Goal: Task Accomplishment & Management: Manage account settings

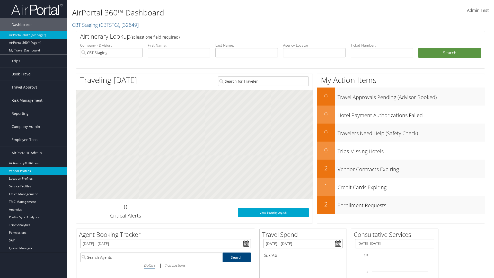
click at [33, 171] on link "Vendor Profiles" at bounding box center [33, 171] width 67 height 8
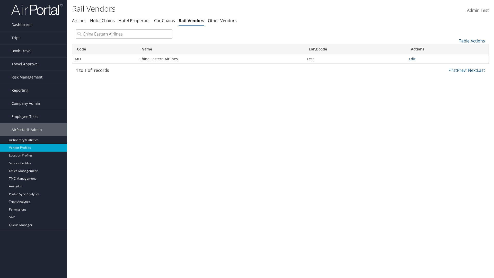
type input "China Eastern Airlines"
click at [412, 59] on link "Edit" at bounding box center [412, 58] width 7 height 5
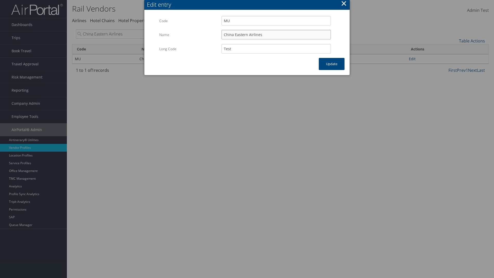
click at [276, 34] on input "China Eastern Airlines" at bounding box center [275, 35] width 109 height 10
type input "China Eastern Airlines"
click at [276, 49] on input "Test" at bounding box center [275, 49] width 109 height 10
type input "Test"
click at [331, 64] on button "Update" at bounding box center [332, 64] width 26 height 12
